Goal: Communication & Community: Ask a question

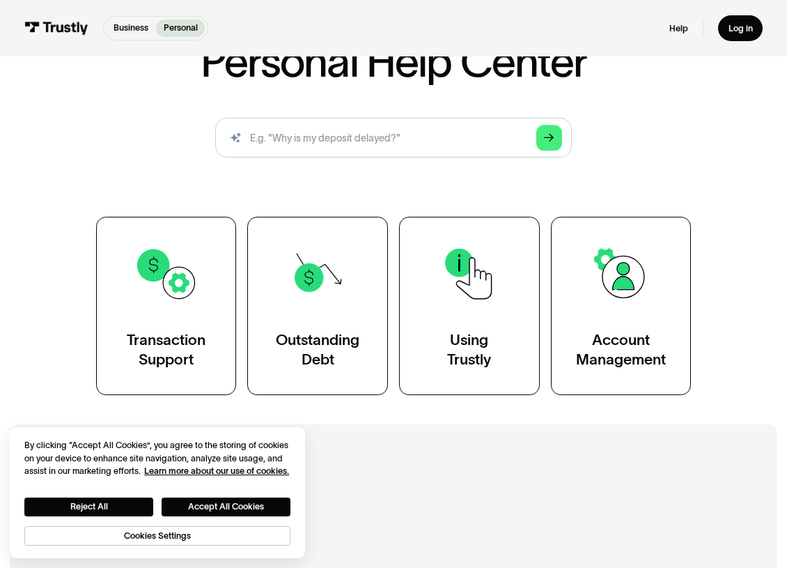
scroll to position [139, 0]
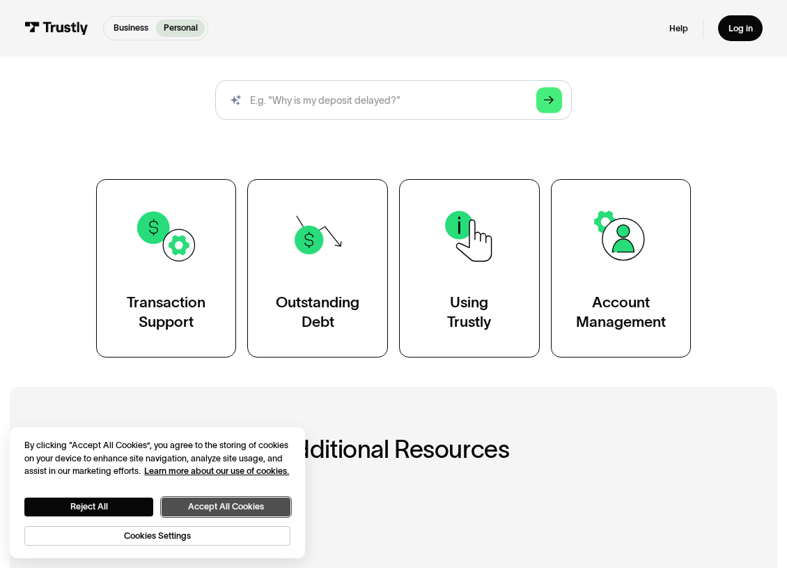
click at [224, 504] on button "Accept All Cookies" at bounding box center [226, 507] width 129 height 18
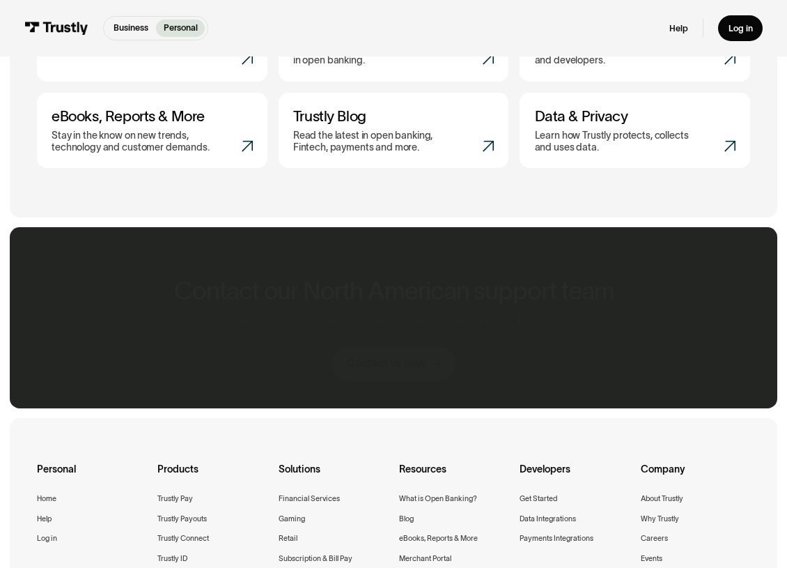
scroll to position [627, 0]
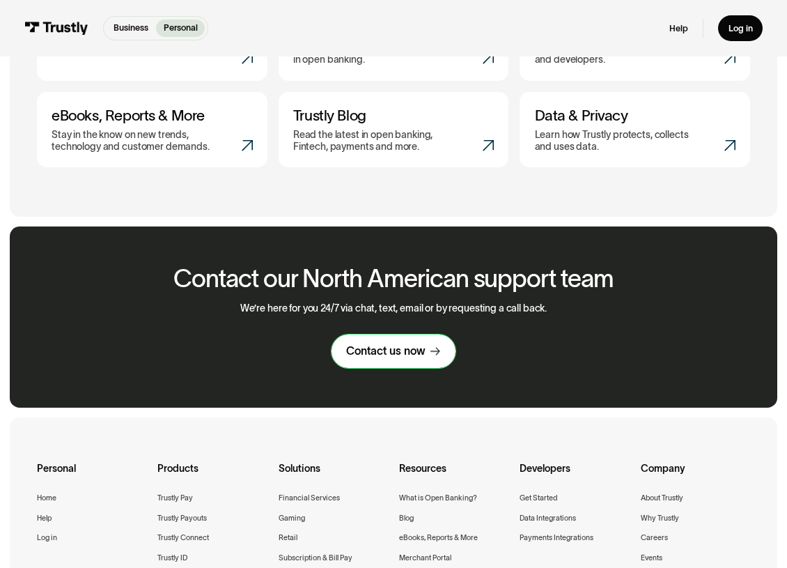
click at [401, 359] on div "Contact us now" at bounding box center [385, 351] width 79 height 15
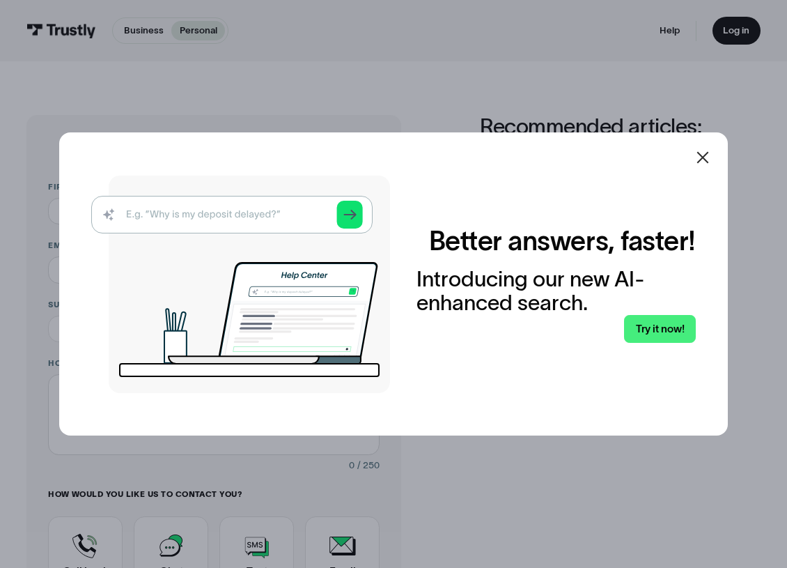
click at [231, 212] on img at bounding box center [240, 284] width 299 height 217
drag, startPoint x: 185, startPoint y: 220, endPoint x: 186, endPoint y: 213, distance: 7.0
click at [185, 218] on img at bounding box center [240, 284] width 299 height 217
click at [666, 331] on link "Try it now!" at bounding box center [660, 329] width 72 height 28
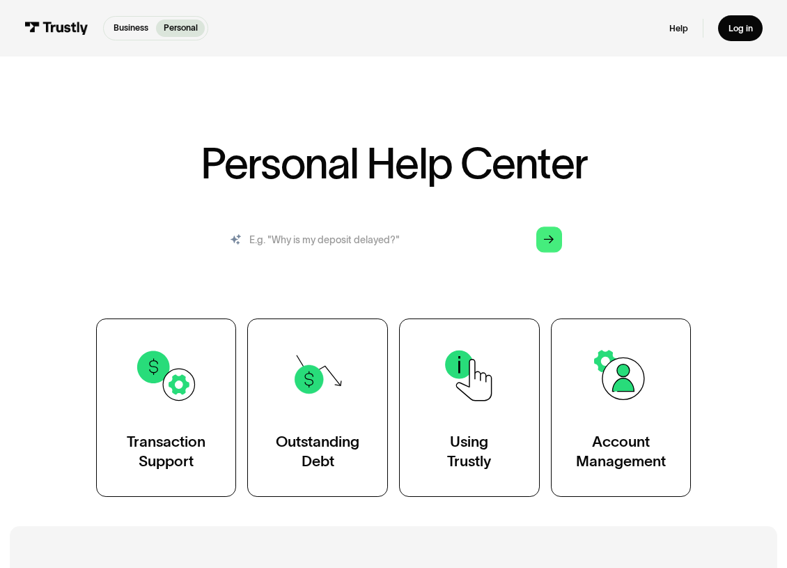
click at [330, 233] on input "search" at bounding box center [393, 239] width 357 height 39
type input "My deposit is being held by the recipients bank"
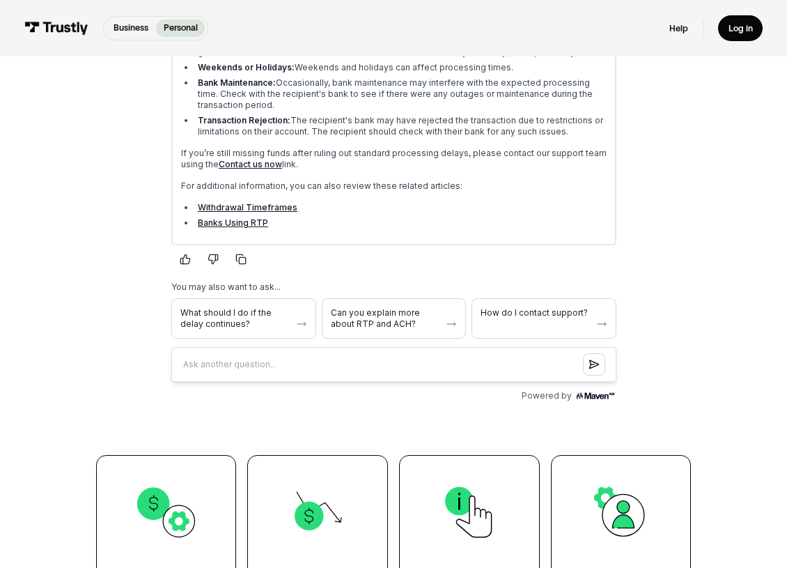
scroll to position [418, 0]
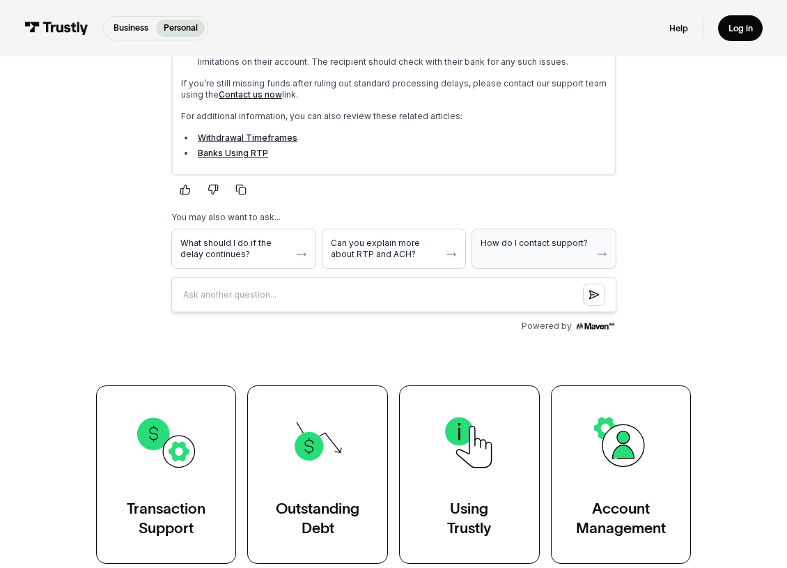
click at [548, 245] on span "How do I contact support?" at bounding box center [535, 243] width 110 height 11
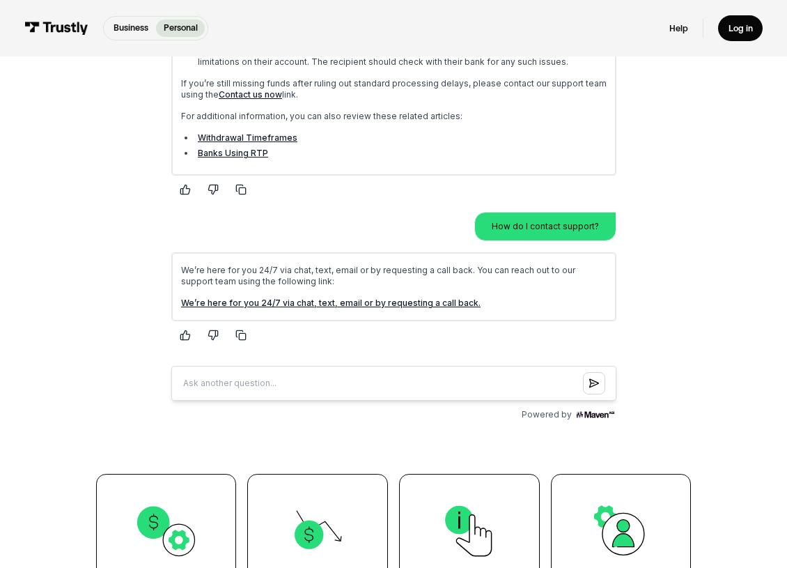
click at [398, 302] on link "We’re here for you 24/7 via chat, text, email or by requesting a call back." at bounding box center [330, 303] width 300 height 10
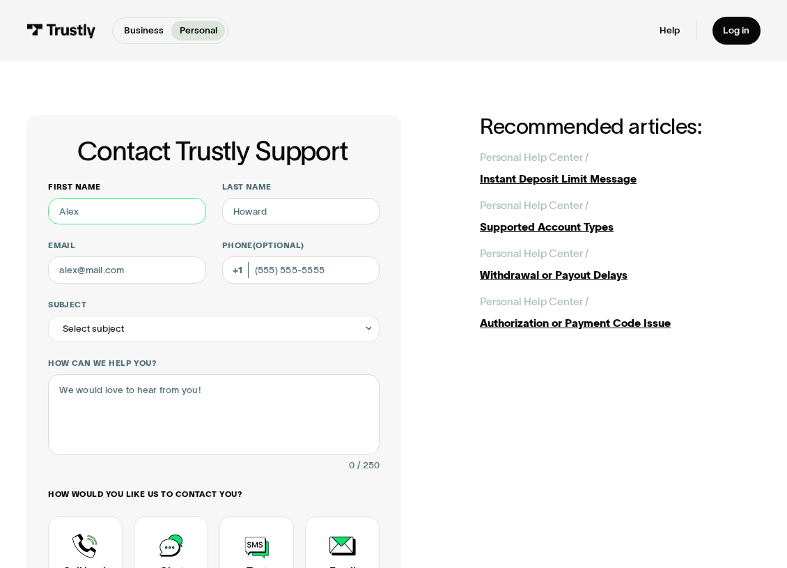
click at [118, 207] on input "First name" at bounding box center [126, 211] width 157 height 26
type input "[PERSON_NAME]"
type input "Arrabal"
type input "[EMAIL_ADDRESS][DOMAIN_NAME]"
type input "(305) 205-0263"
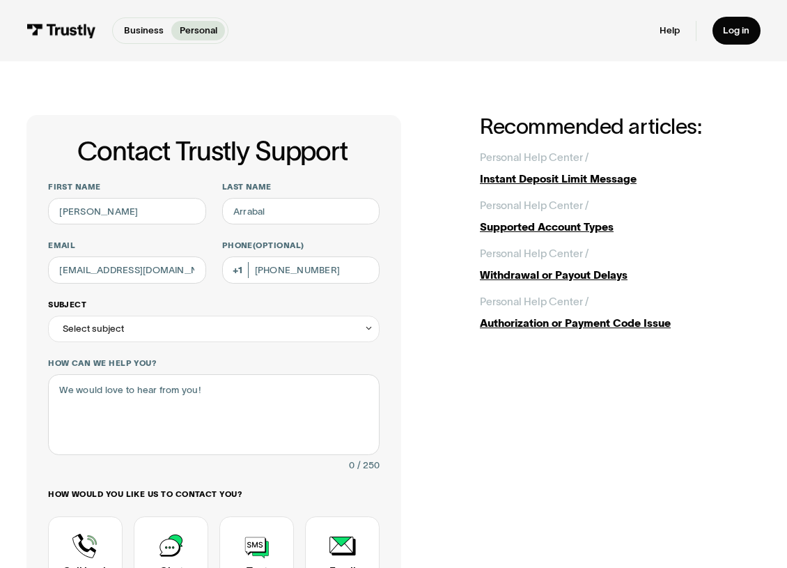
click at [141, 325] on div "Select subject" at bounding box center [214, 329] width 332 height 26
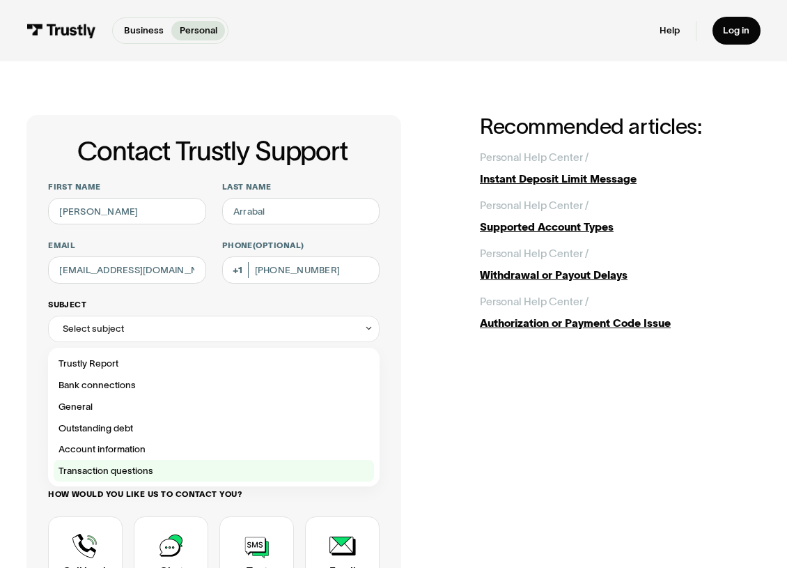
drag, startPoint x: 50, startPoint y: 473, endPoint x: 65, endPoint y: 472, distance: 14.7
click at [52, 473] on div "Trustly Report Bank connections General Outstanding debt Account information Tr…" at bounding box center [214, 417] width 332 height 139
click at [75, 469] on div "Contact Trustly Support" at bounding box center [214, 471] width 321 height 22
type input "**********"
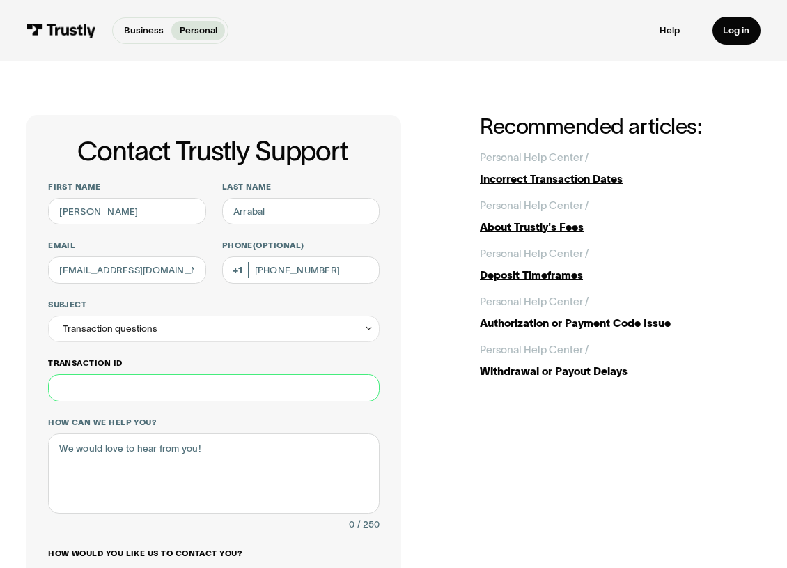
click at [169, 385] on input "Transaction ID" at bounding box center [214, 387] width 332 height 26
paste input "********"
type input "********"
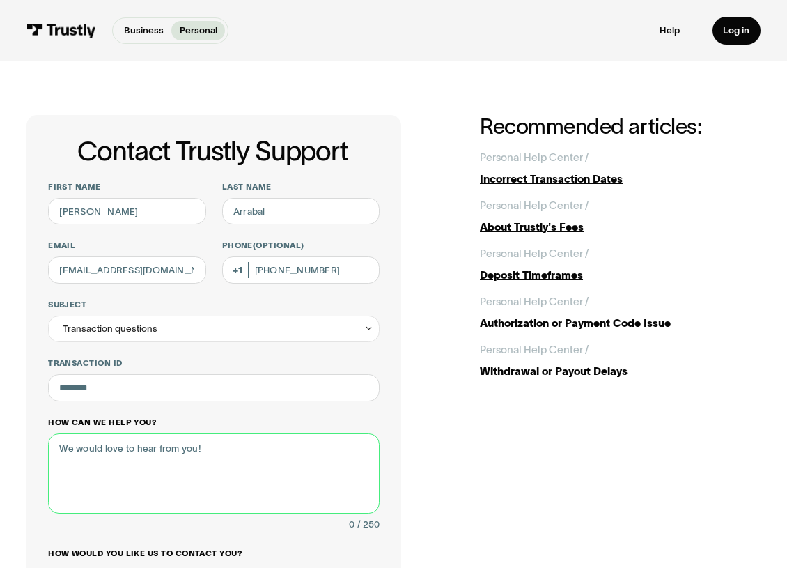
click at [221, 455] on textarea "How can we help you?" at bounding box center [214, 473] width 332 height 80
type textarea "R"
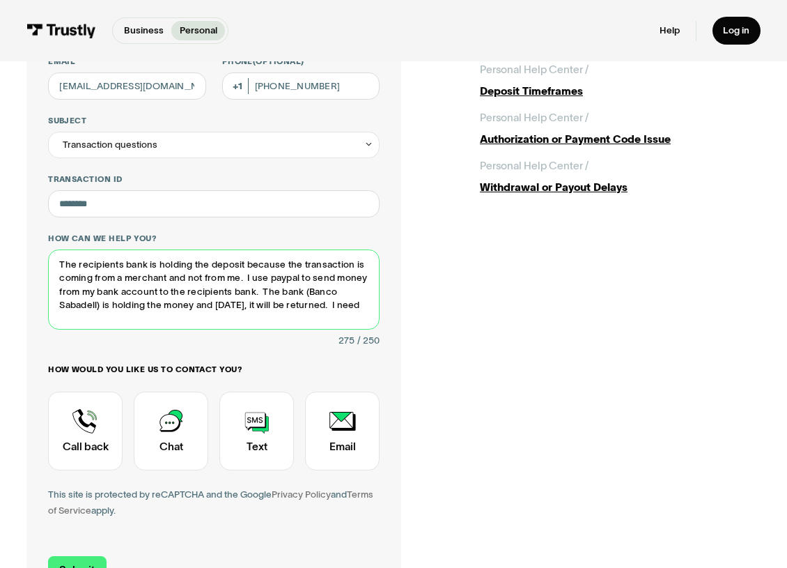
scroll to position [209, 0]
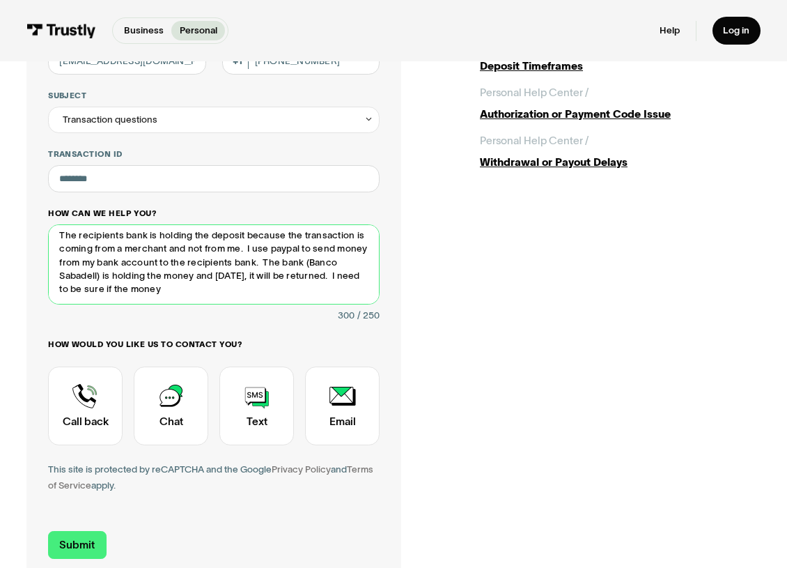
click at [265, 287] on textarea "The recipients bank is holding the deposit because the transaction is coming fr…" at bounding box center [214, 264] width 332 height 80
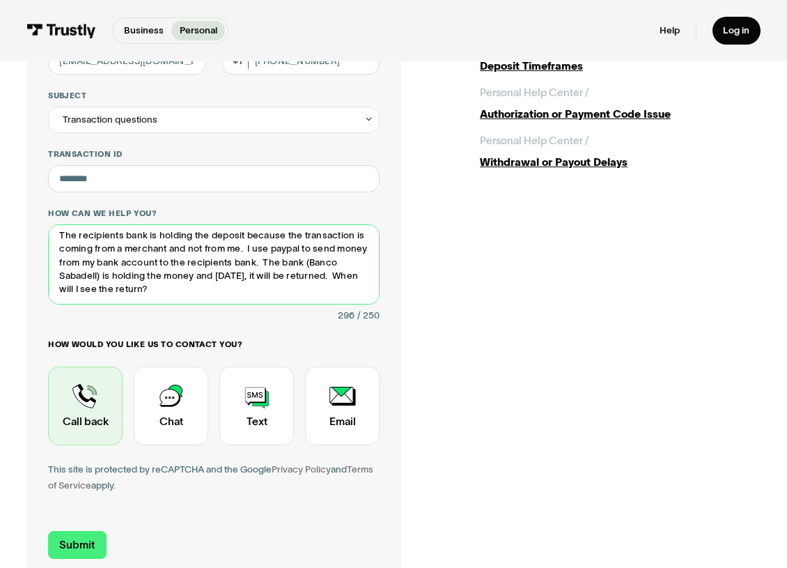
type textarea "The recipients bank is holding the deposit because the transaction is coming fr…"
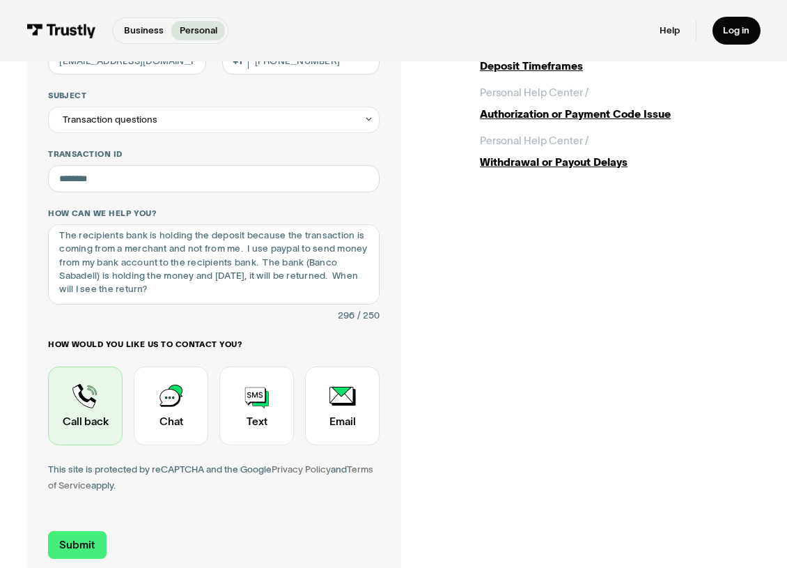
click at [91, 421] on div "Contact Trustly Support" at bounding box center [85, 406] width 75 height 79
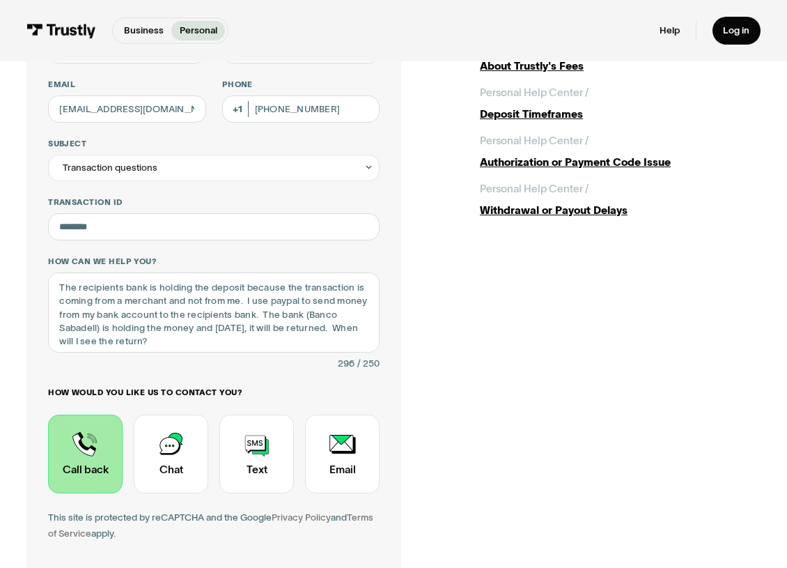
scroll to position [279, 0]
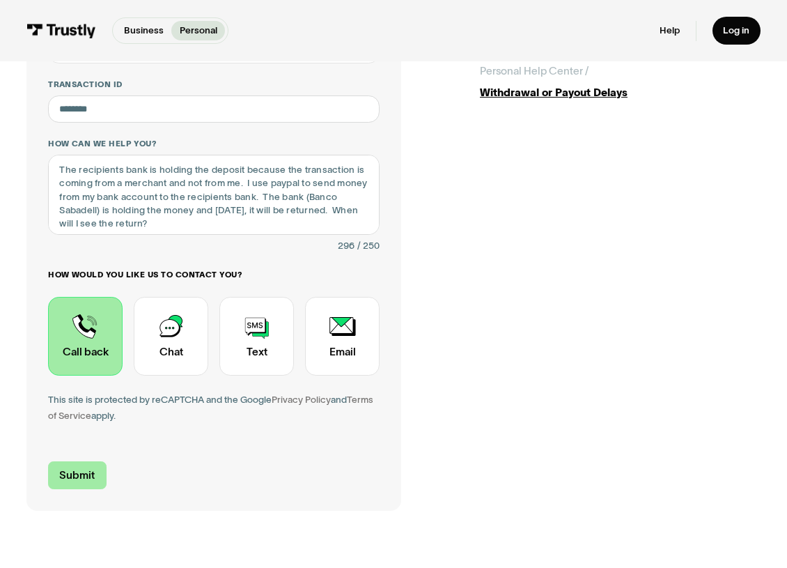
click at [88, 474] on input "Submit" at bounding box center [77, 475] width 59 height 28
type input "+13052050263"
